Goal: Navigation & Orientation: Find specific page/section

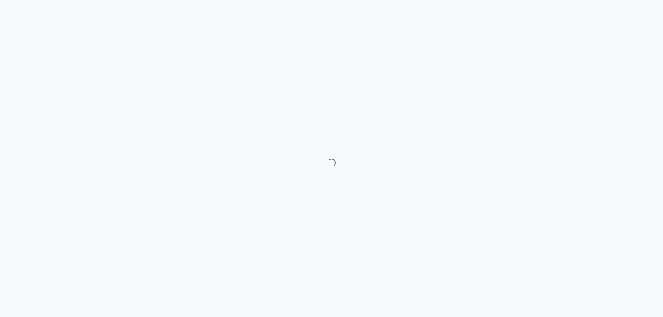
select select "month"
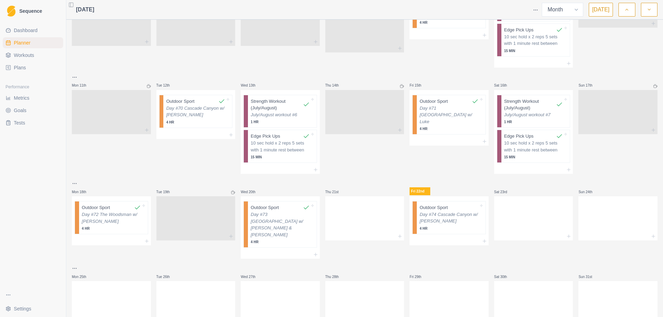
scroll to position [232, 0]
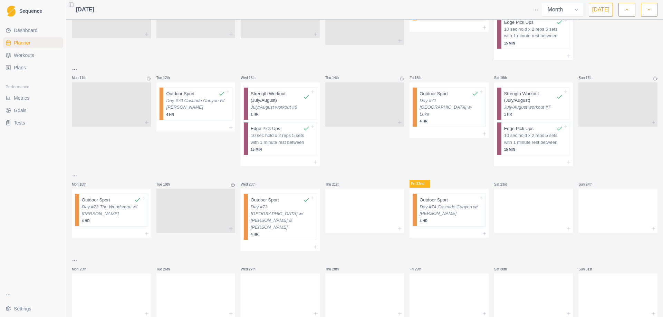
click at [651, 10] on icon "button" at bounding box center [649, 9] width 5 height 7
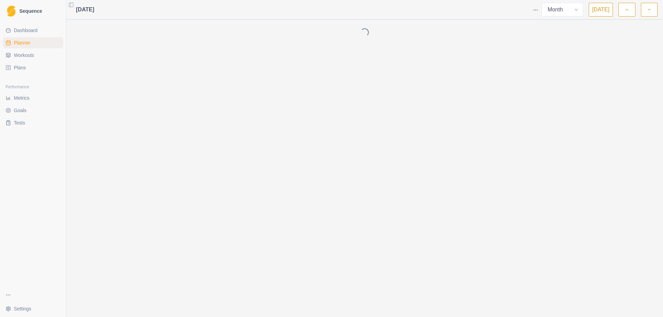
scroll to position [0, 0]
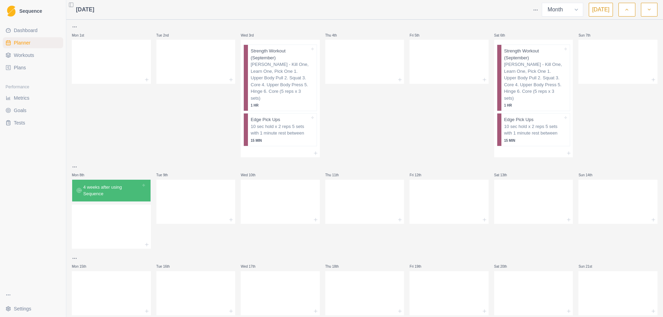
click at [651, 10] on icon "button" at bounding box center [649, 9] width 5 height 7
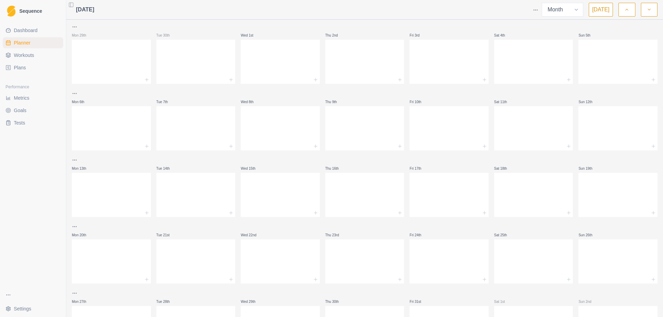
click at [628, 10] on polyline "button" at bounding box center [627, 9] width 2 height 1
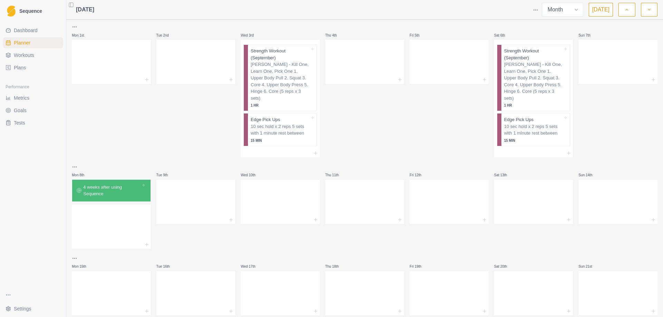
click at [628, 10] on polyline "button" at bounding box center [627, 9] width 2 height 1
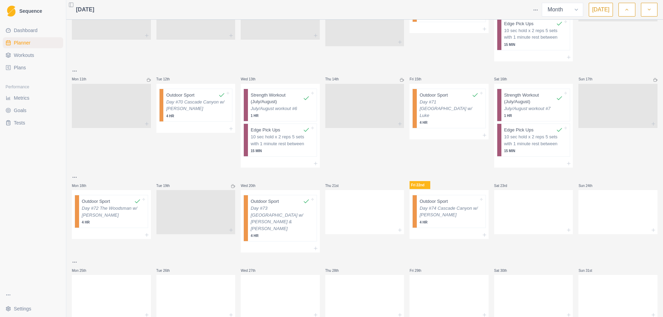
scroll to position [232, 0]
click at [274, 104] on p "July/August workout #6" at bounding box center [280, 107] width 59 height 7
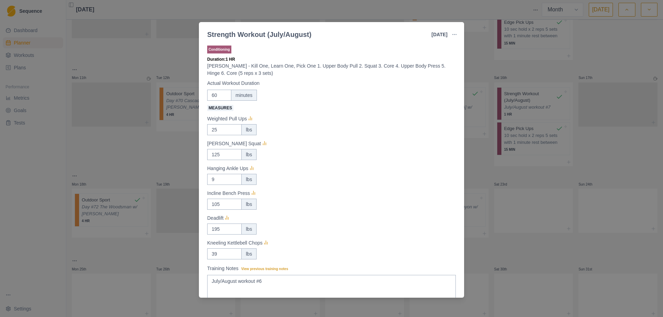
click at [540, 61] on div "Strength Workout (July/August) [DATE] Link To Goal View Workout Metrics Edit Or…" at bounding box center [331, 158] width 663 height 317
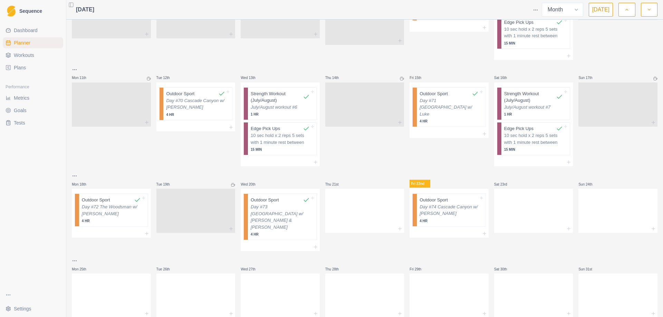
click at [22, 108] on span "Goals" at bounding box center [20, 110] width 13 height 7
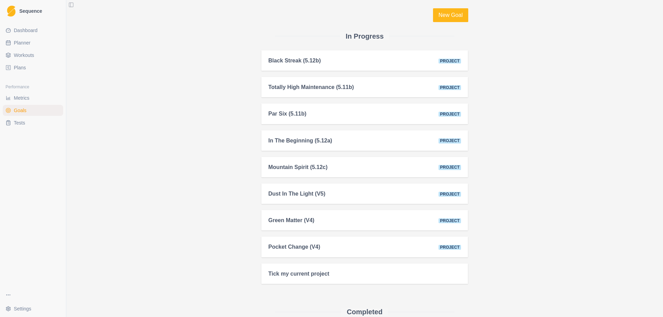
click at [28, 98] on span "Metrics" at bounding box center [22, 98] width 16 height 7
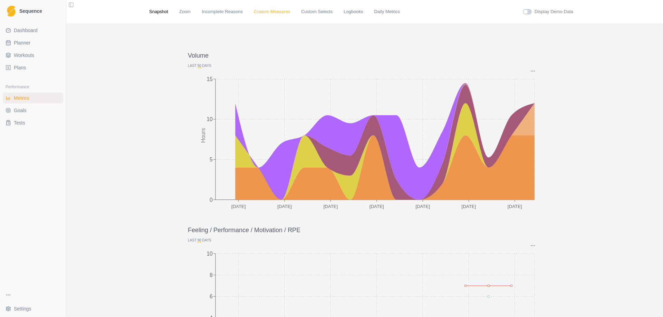
click at [259, 10] on link "Custom Measures" at bounding box center [272, 11] width 36 height 7
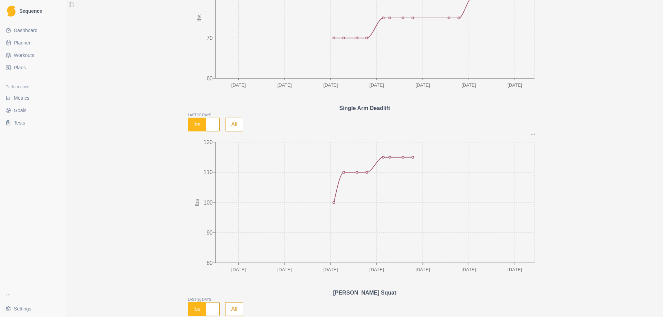
scroll to position [1070, 0]
